Goal: Information Seeking & Learning: Learn about a topic

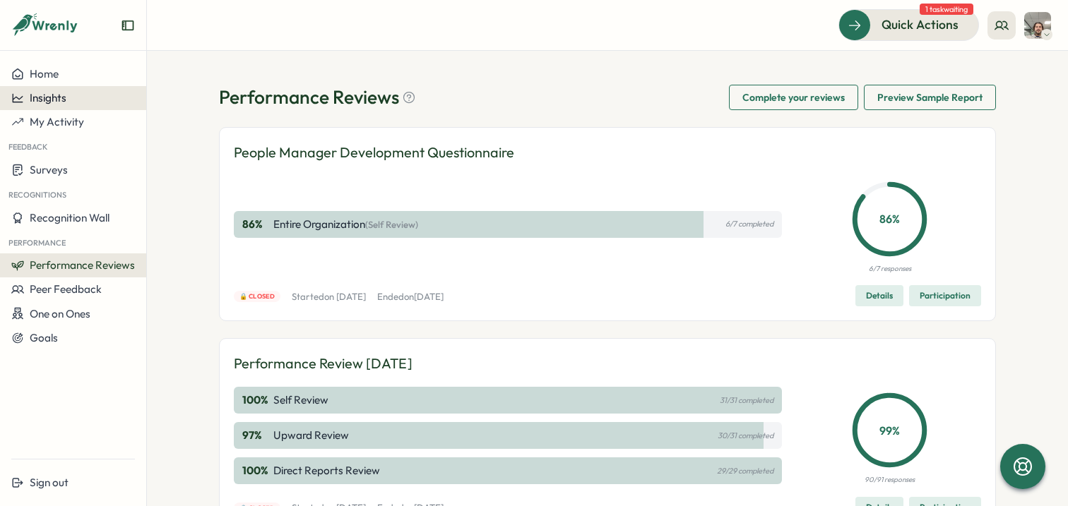
click at [54, 102] on span "Insights" at bounding box center [48, 97] width 37 height 13
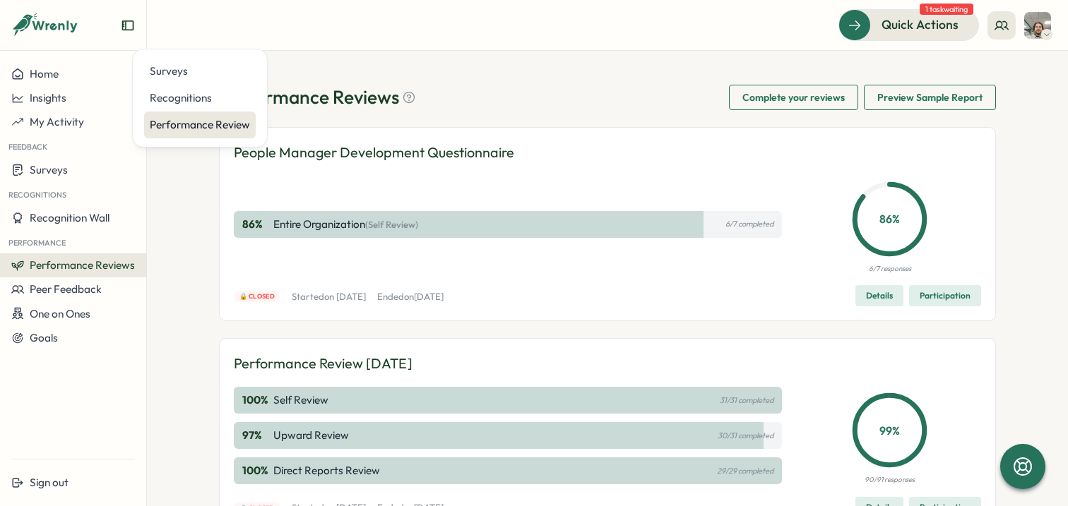
click at [243, 128] on div "Performance Review" at bounding box center [200, 125] width 100 height 16
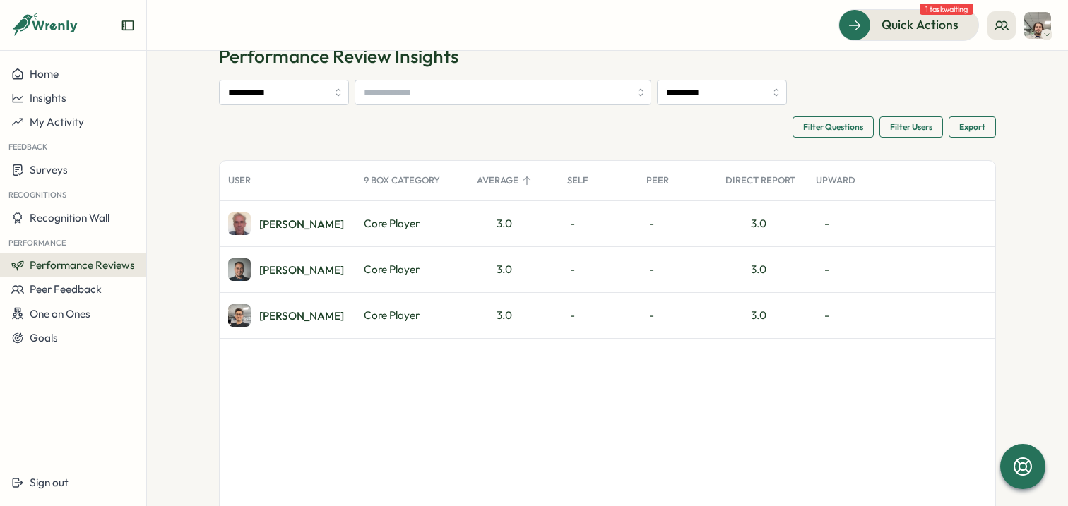
scroll to position [44, 0]
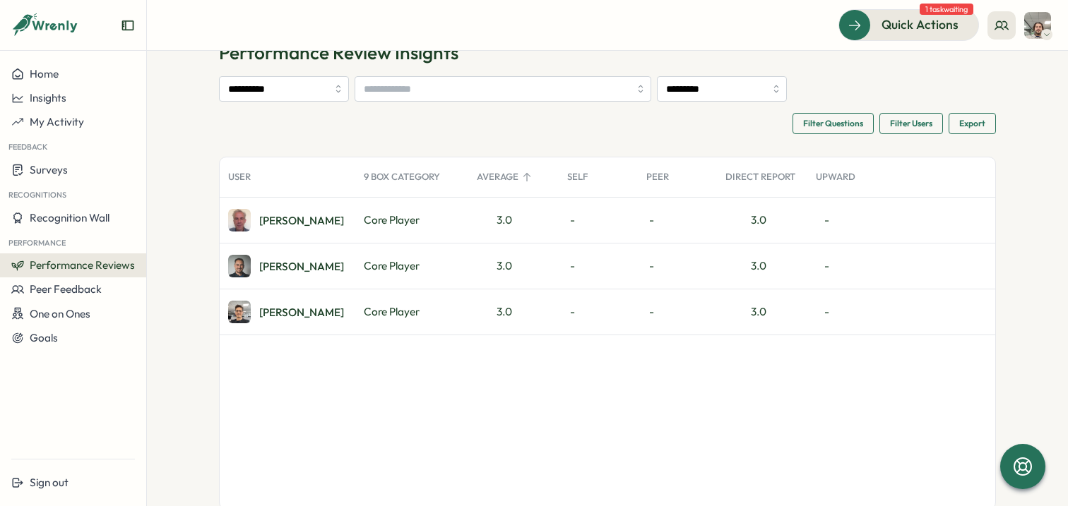
click at [340, 224] on div "David M." at bounding box center [288, 220] width 136 height 45
click at [285, 218] on div "David M." at bounding box center [301, 220] width 85 height 11
click at [66, 275] on button "Performance Reviews" at bounding box center [73, 265] width 146 height 24
click at [168, 248] on div "Reviews" at bounding box center [170, 252] width 40 height 16
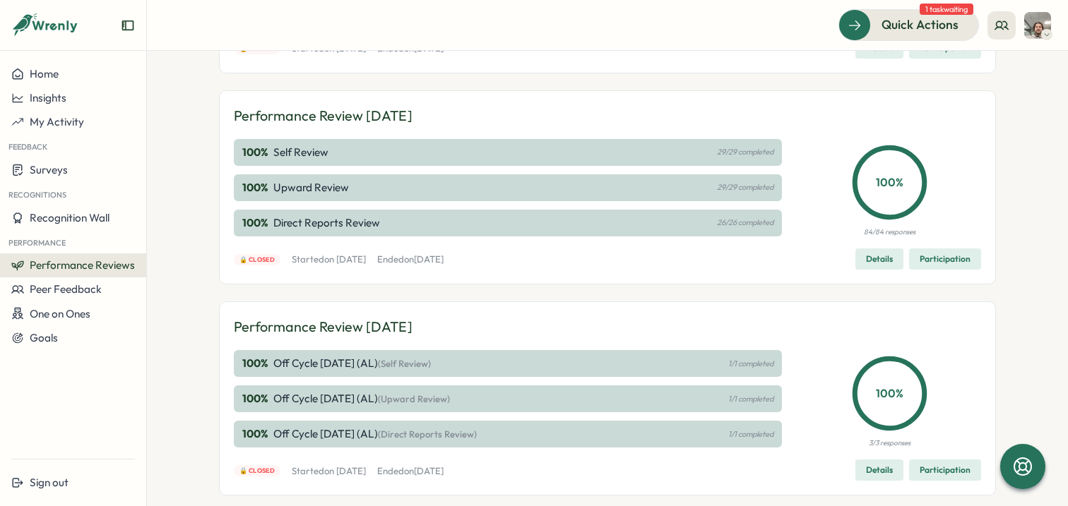
scroll to position [711, 0]
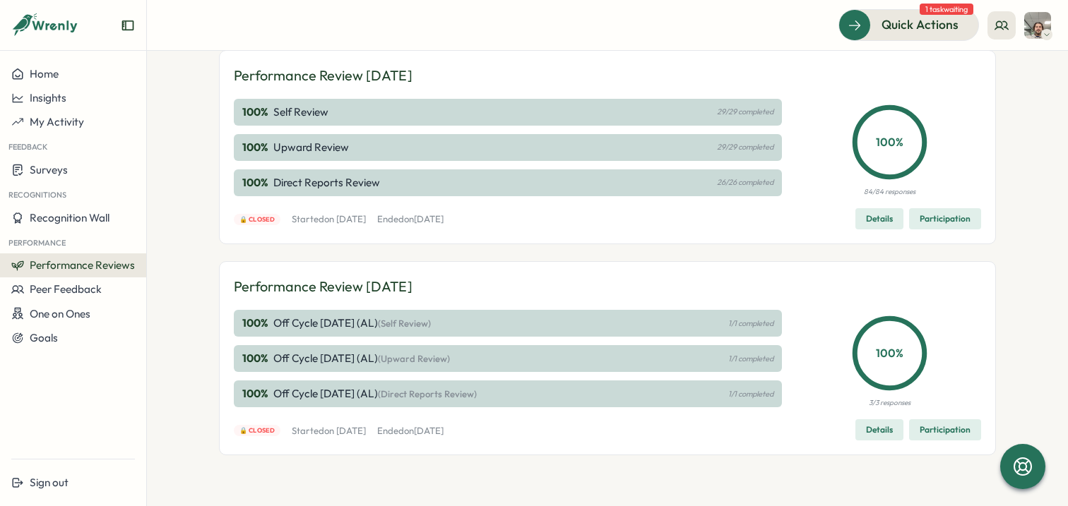
click at [108, 263] on span "Performance Reviews" at bounding box center [82, 264] width 105 height 13
click at [184, 279] on div "Insights" at bounding box center [170, 279] width 40 height 16
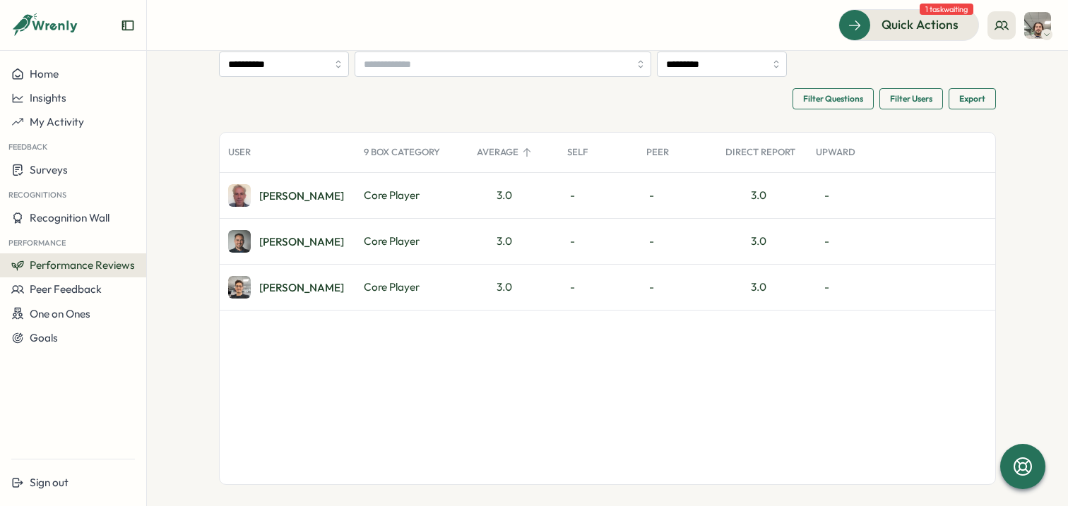
scroll to position [82, 0]
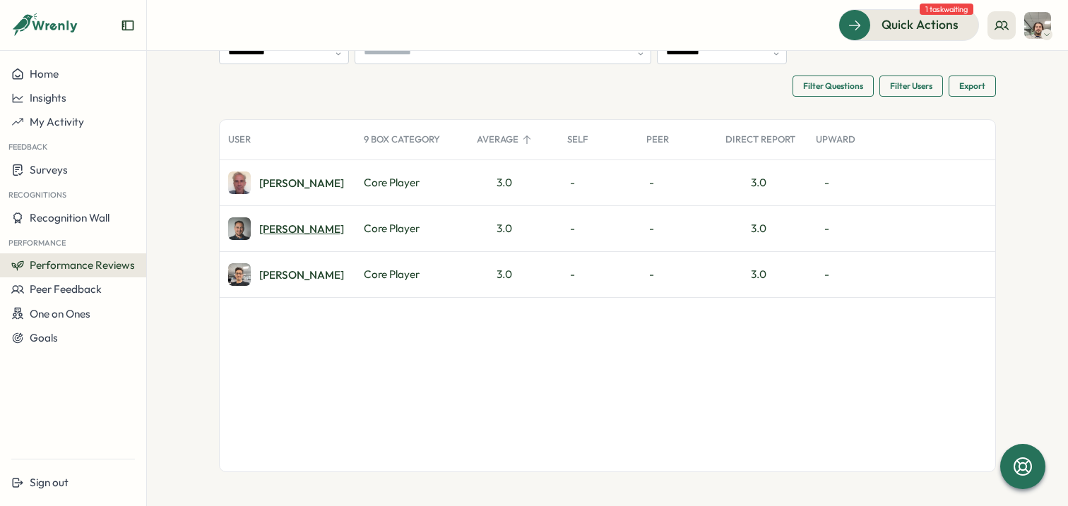
click at [289, 232] on div "Jamie B." at bounding box center [301, 229] width 85 height 11
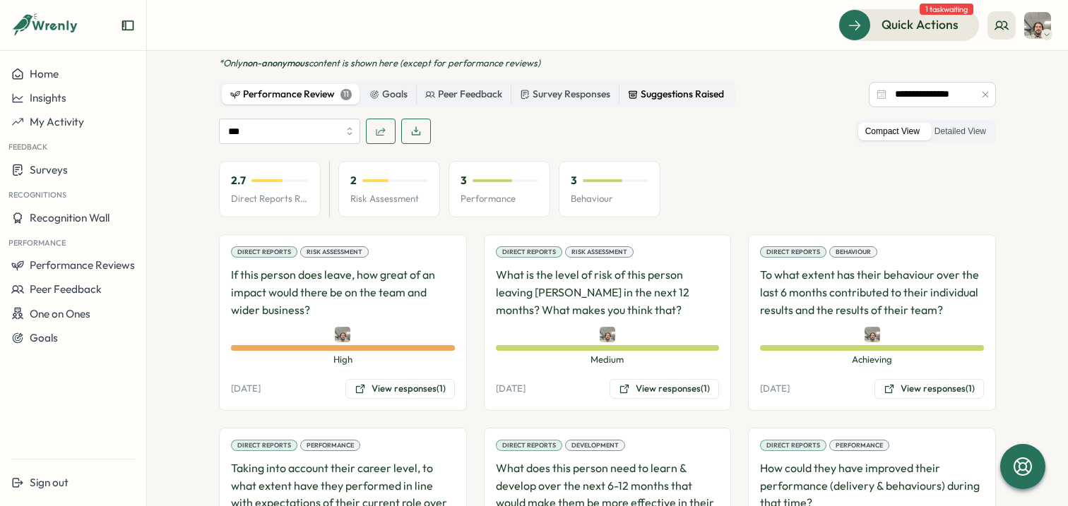
scroll to position [970, 0]
click at [974, 122] on label "Detailed View" at bounding box center [960, 131] width 66 height 18
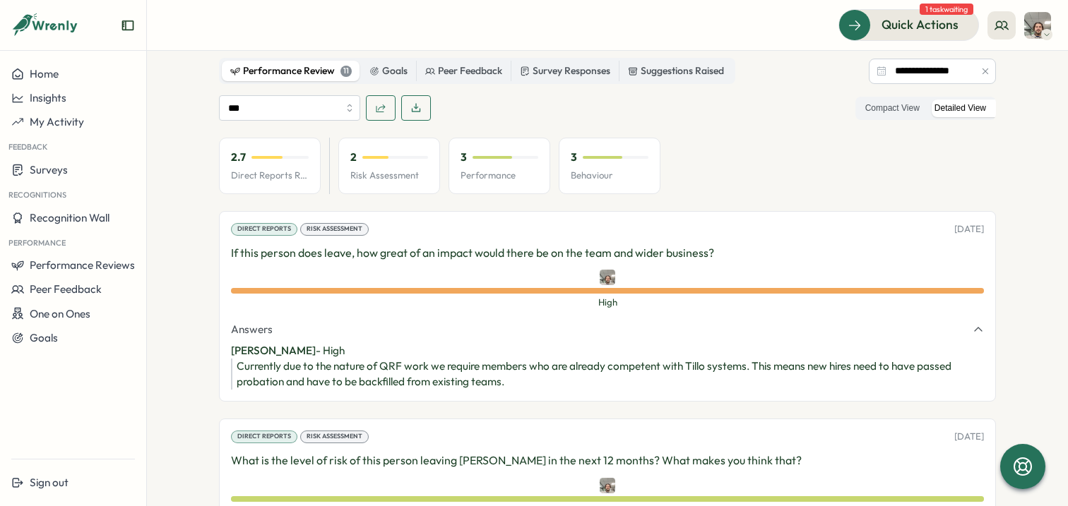
scroll to position [991, 0]
click at [890, 101] on label "Compact View" at bounding box center [892, 110] width 68 height 18
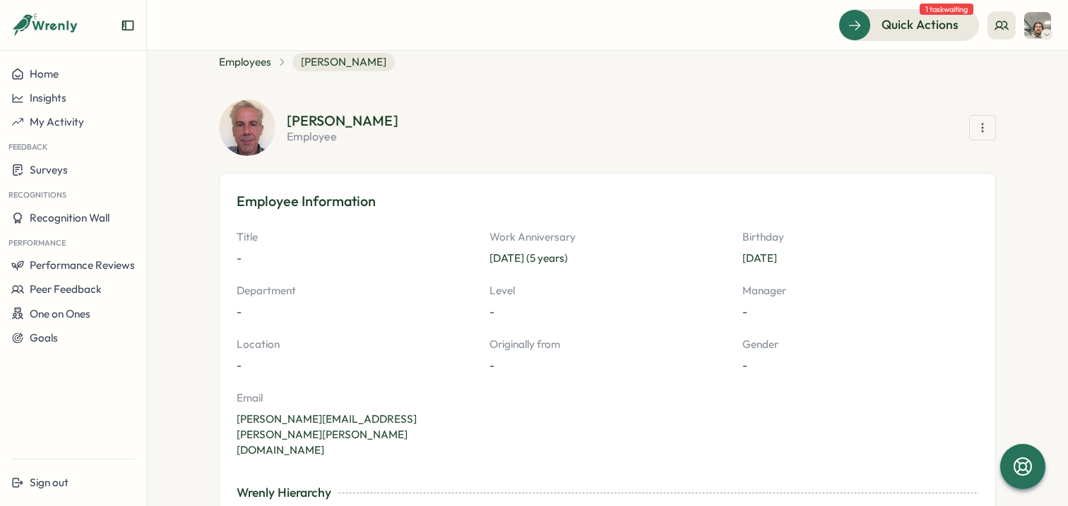
scroll to position [0, 0]
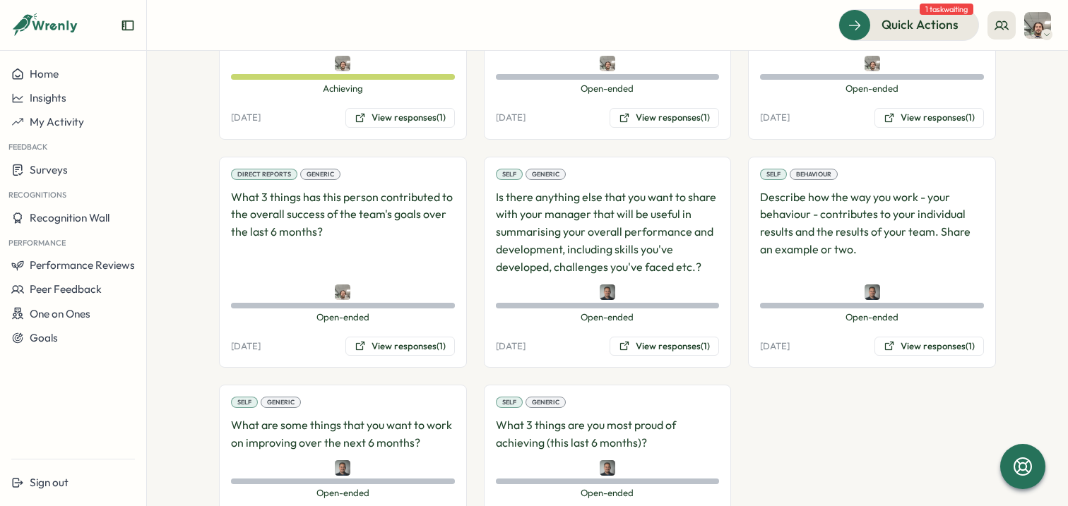
scroll to position [1443, 0]
